Goal: Obtain resource: Download file/media

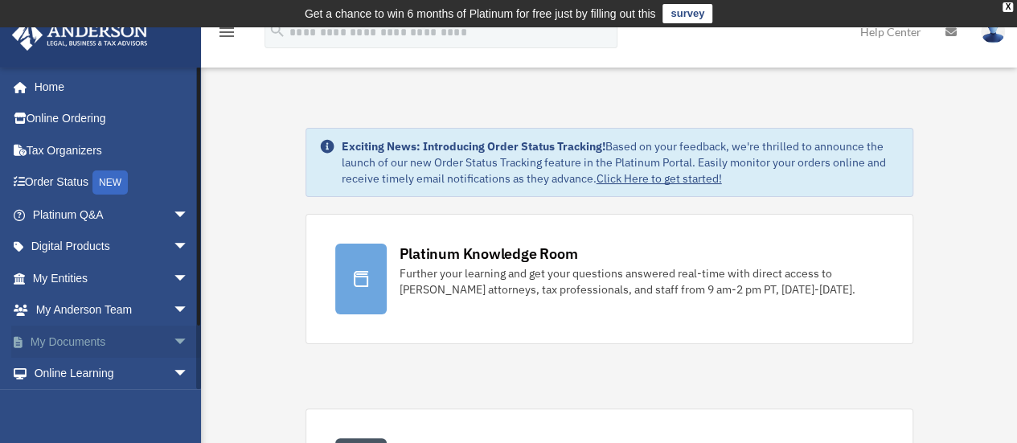
click at [173, 341] on span "arrow_drop_down" at bounding box center [189, 342] width 32 height 33
click at [61, 371] on link "Box" at bounding box center [118, 374] width 191 height 32
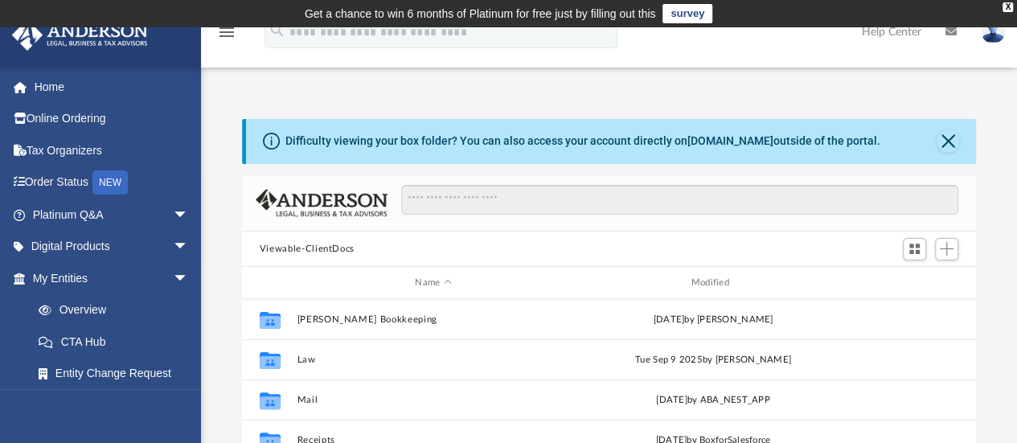
scroll to position [353, 722]
click at [944, 142] on button "Close" at bounding box center [948, 141] width 23 height 23
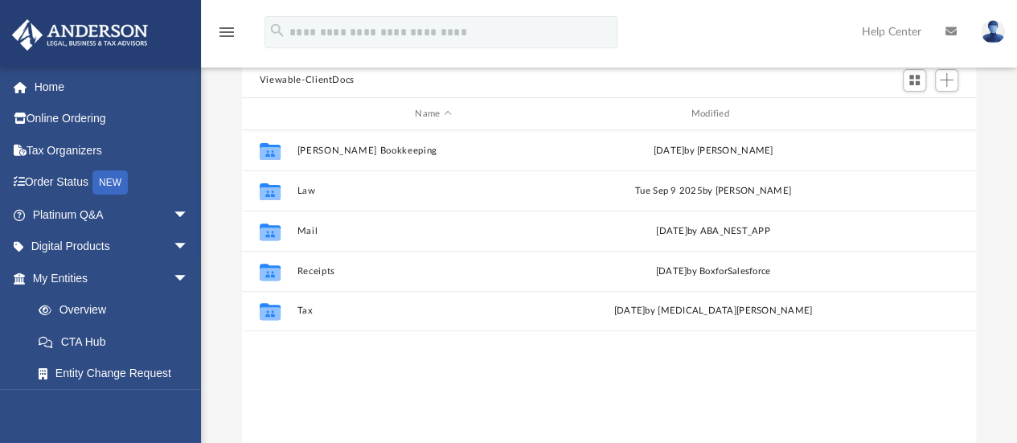
scroll to position [114, 0]
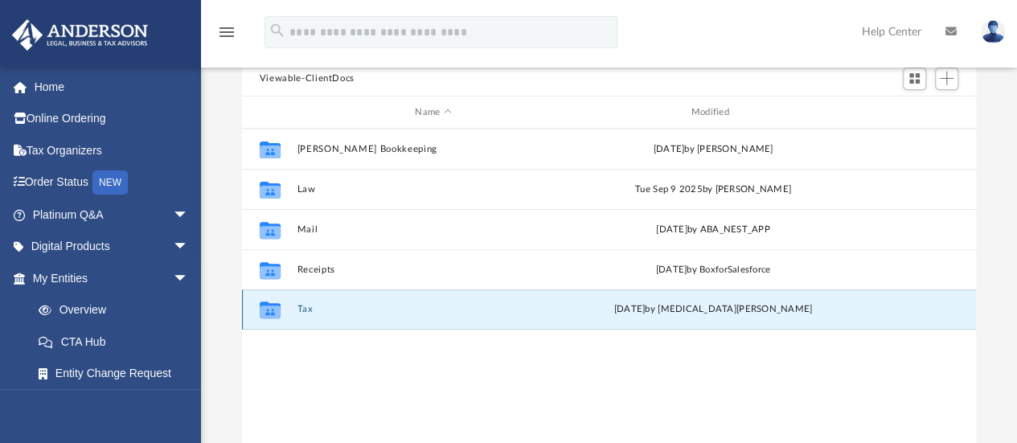
click at [306, 308] on button "Tax" at bounding box center [433, 310] width 273 height 10
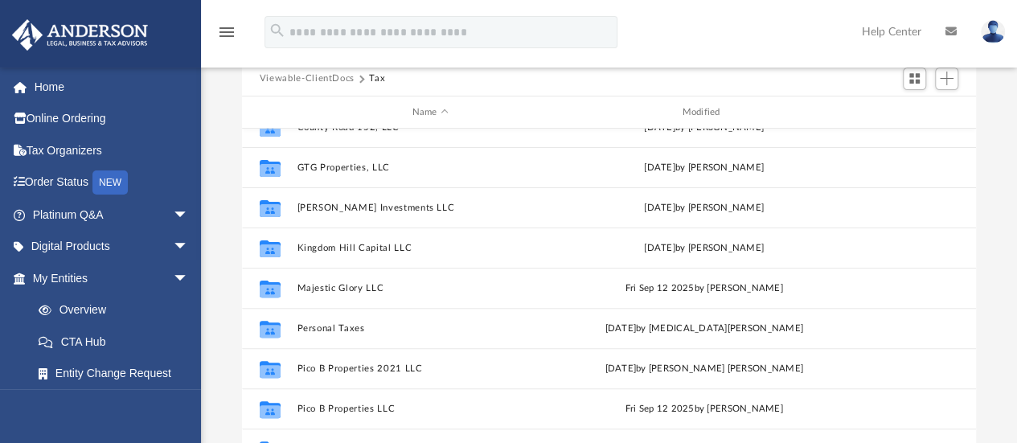
scroll to position [226, 0]
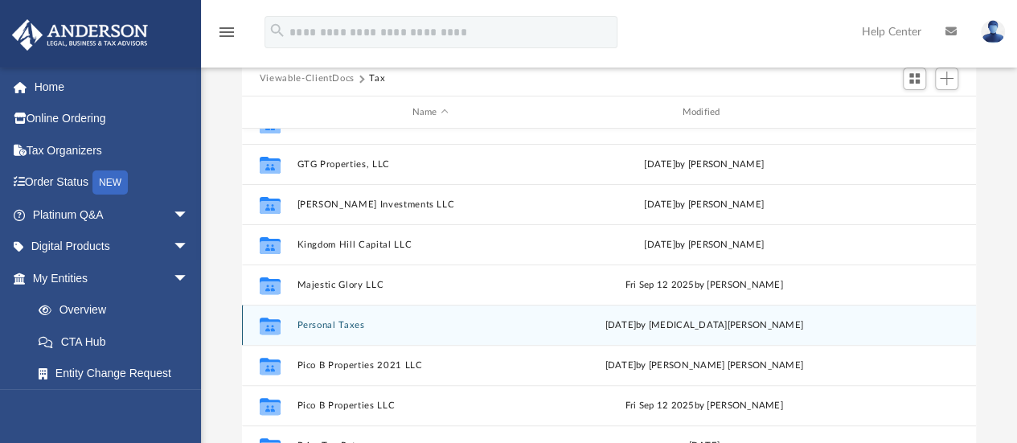
click at [334, 326] on button "Personal Taxes" at bounding box center [430, 325] width 267 height 10
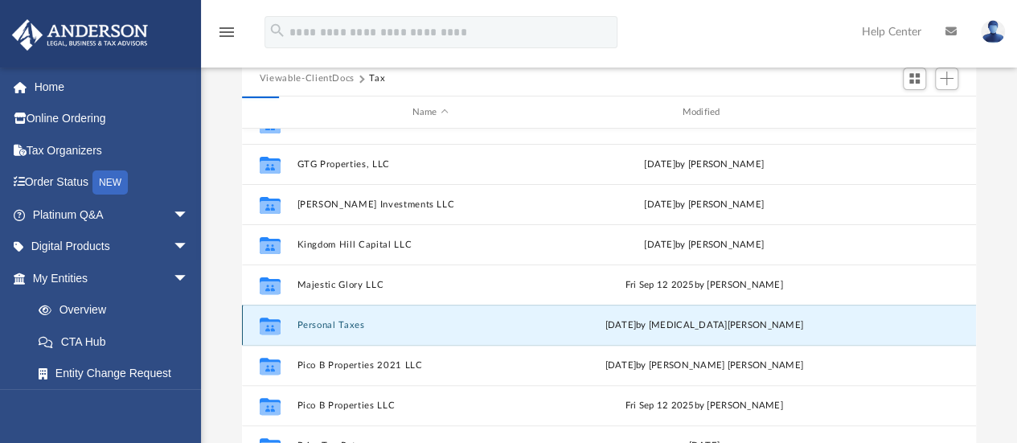
scroll to position [0, 0]
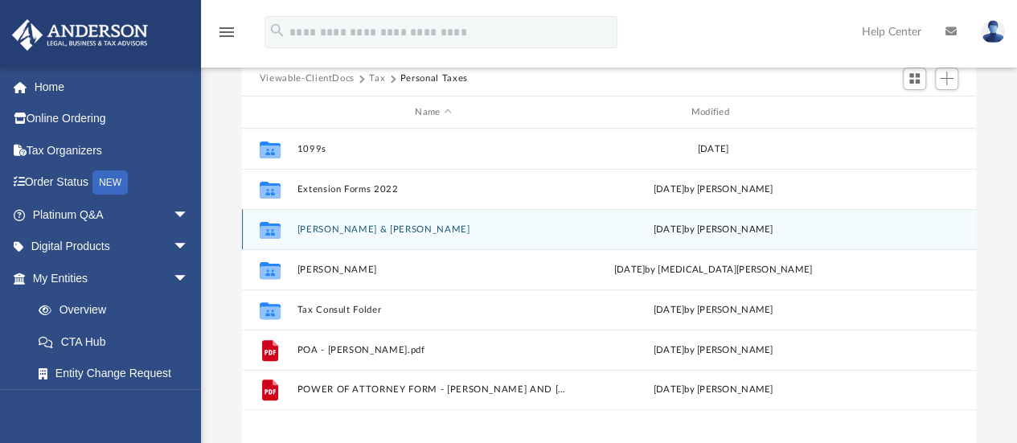
click at [328, 231] on button "[PERSON_NAME] & [PERSON_NAME]" at bounding box center [433, 229] width 273 height 10
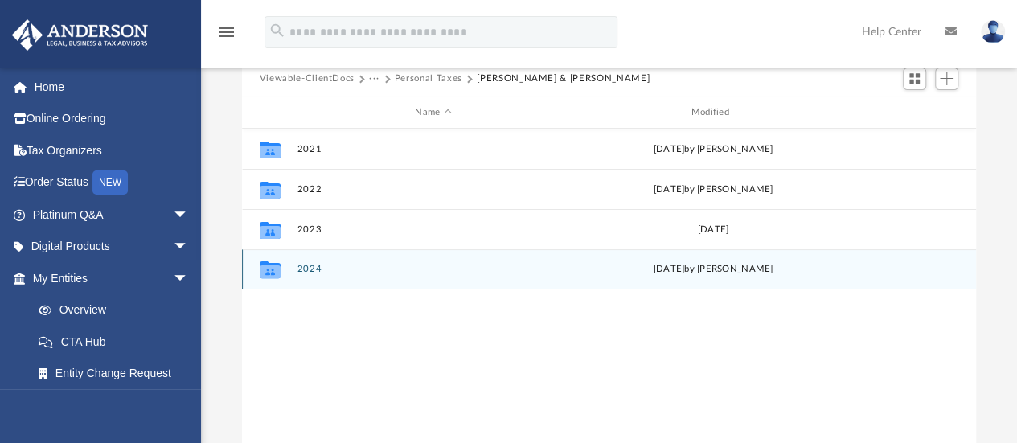
click at [315, 271] on button "2024" at bounding box center [433, 270] width 273 height 10
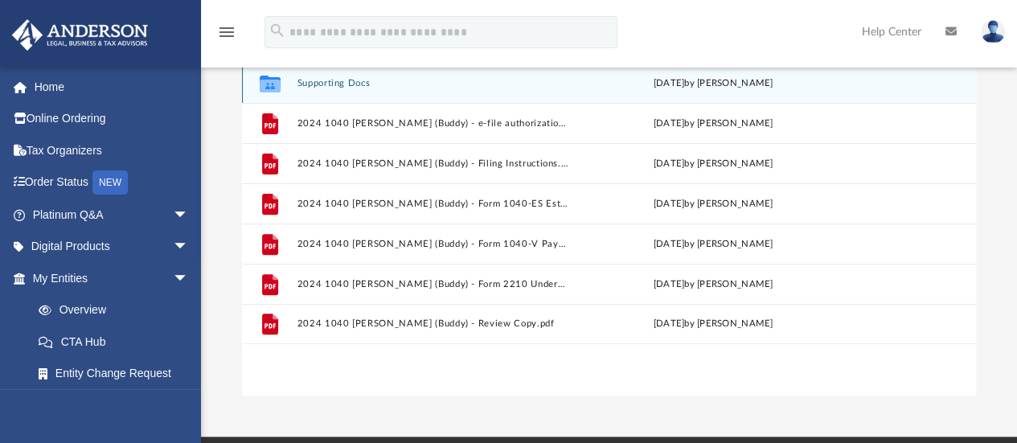
scroll to position [181, 0]
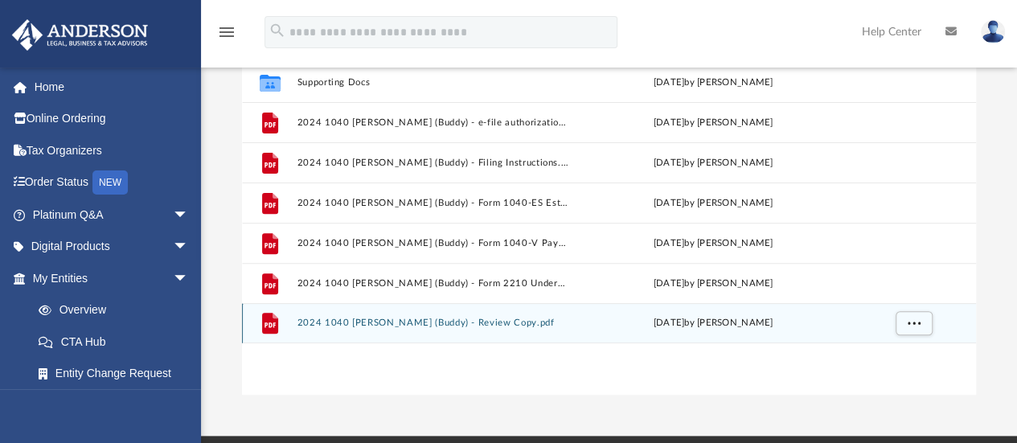
click at [339, 322] on button "2024 1040 [PERSON_NAME] (Buddy) - Review Copy.pdf" at bounding box center [433, 323] width 273 height 10
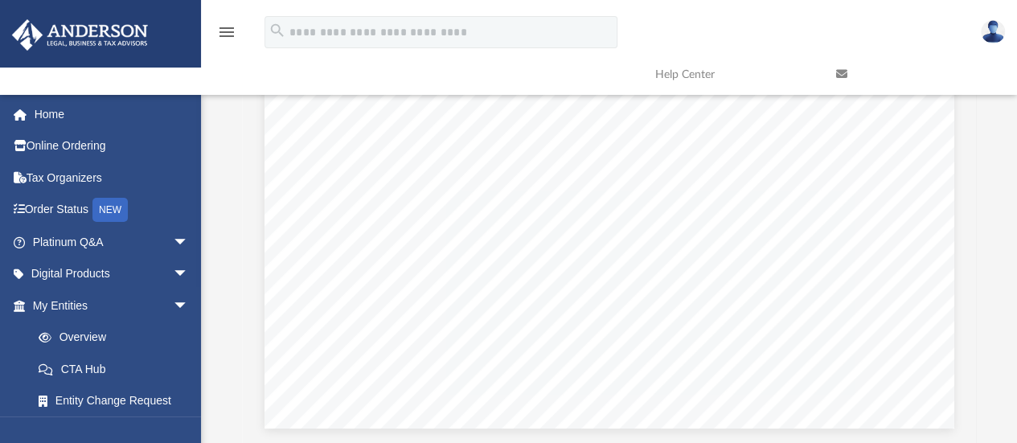
scroll to position [15175, 0]
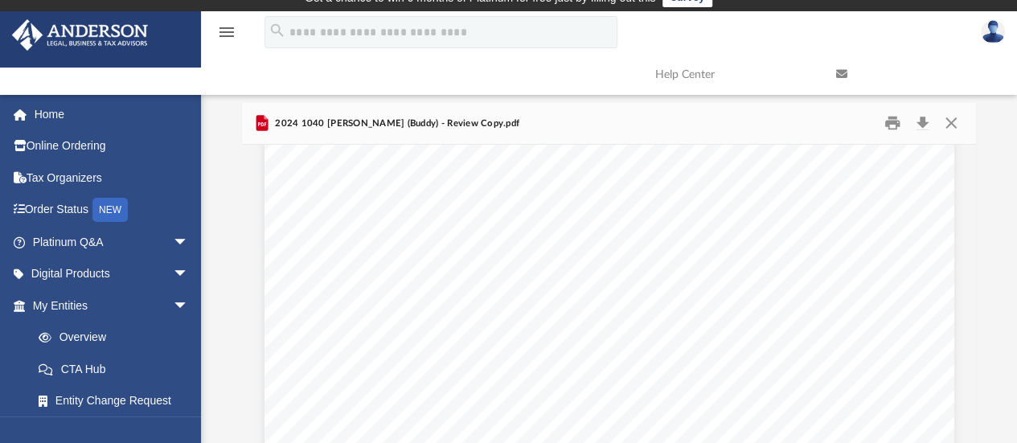
scroll to position [2924, 0]
